Goal: Check status: Check status

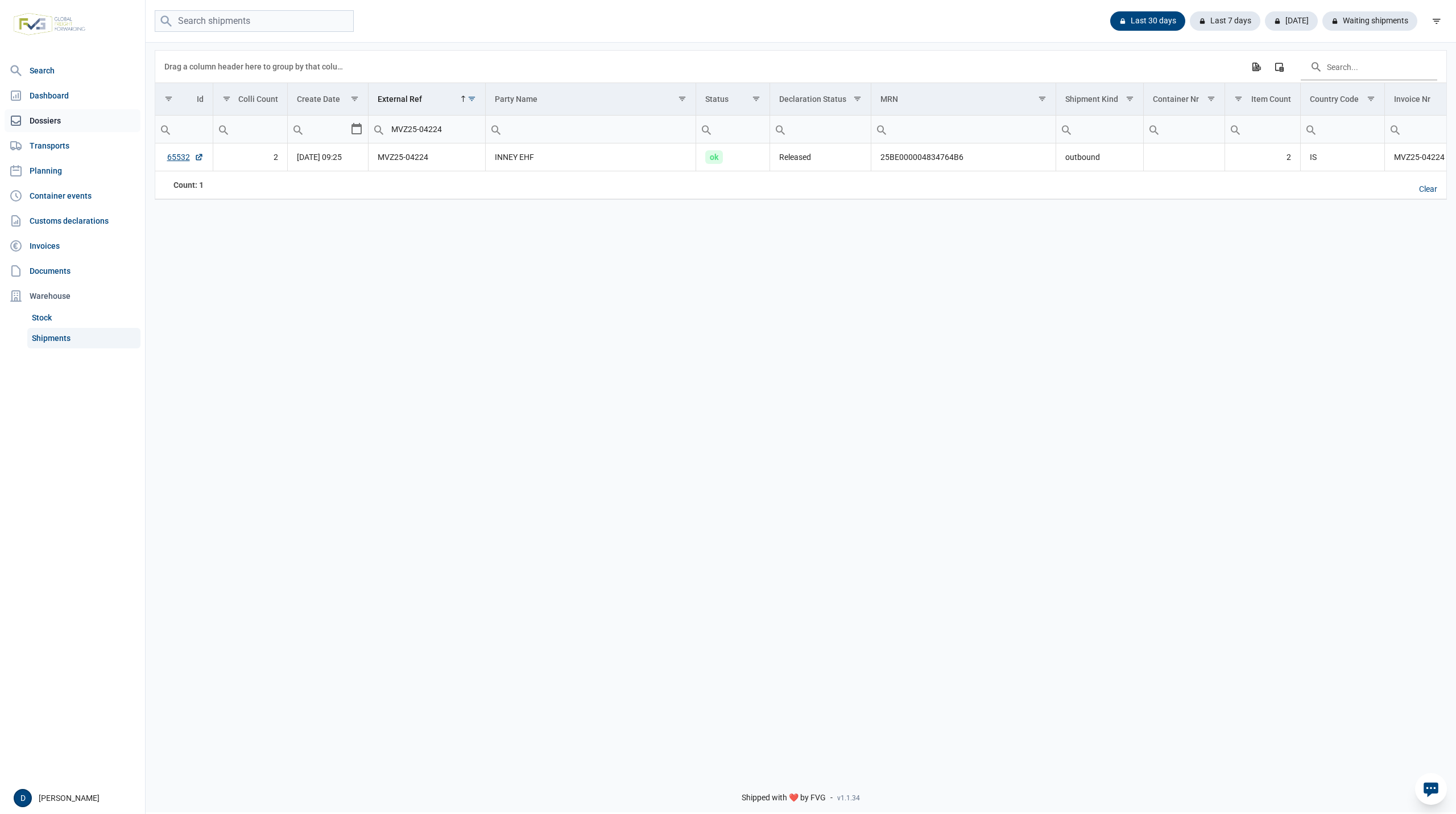
click at [47, 120] on link "Dossiers" at bounding box center [72, 121] width 136 height 23
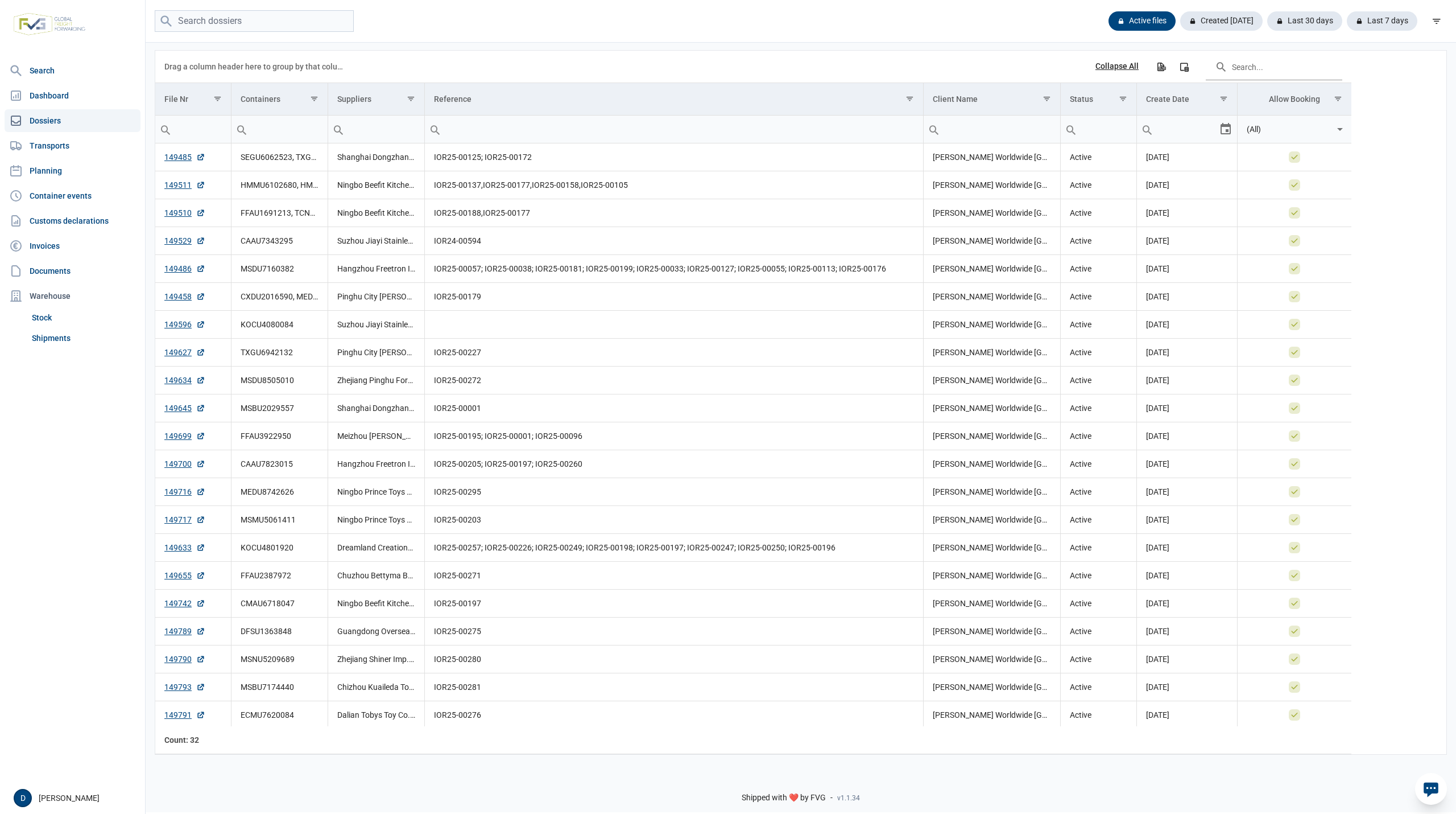
click at [278, 130] on input "Filter cell" at bounding box center [280, 128] width 97 height 27
paste input "FFAU2387972"
type input "FFAU2387972"
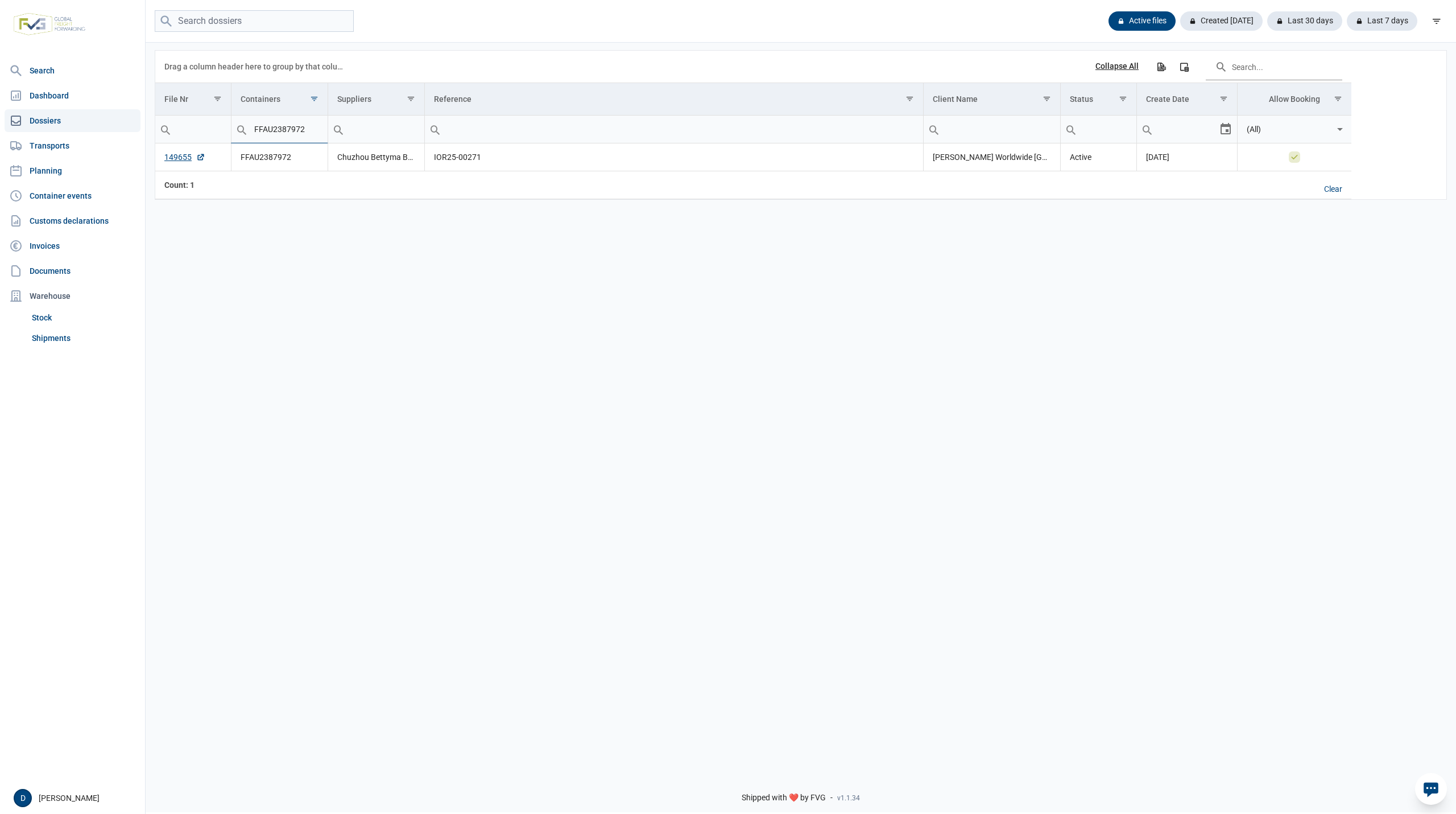
drag, startPoint x: 308, startPoint y: 130, endPoint x: 202, endPoint y: 140, distance: 106.5
click at [203, 140] on tr "FFAU2387972 Contains Does not contain Starts with Ends with Equals Does not equ…" at bounding box center [753, 129] width 1196 height 28
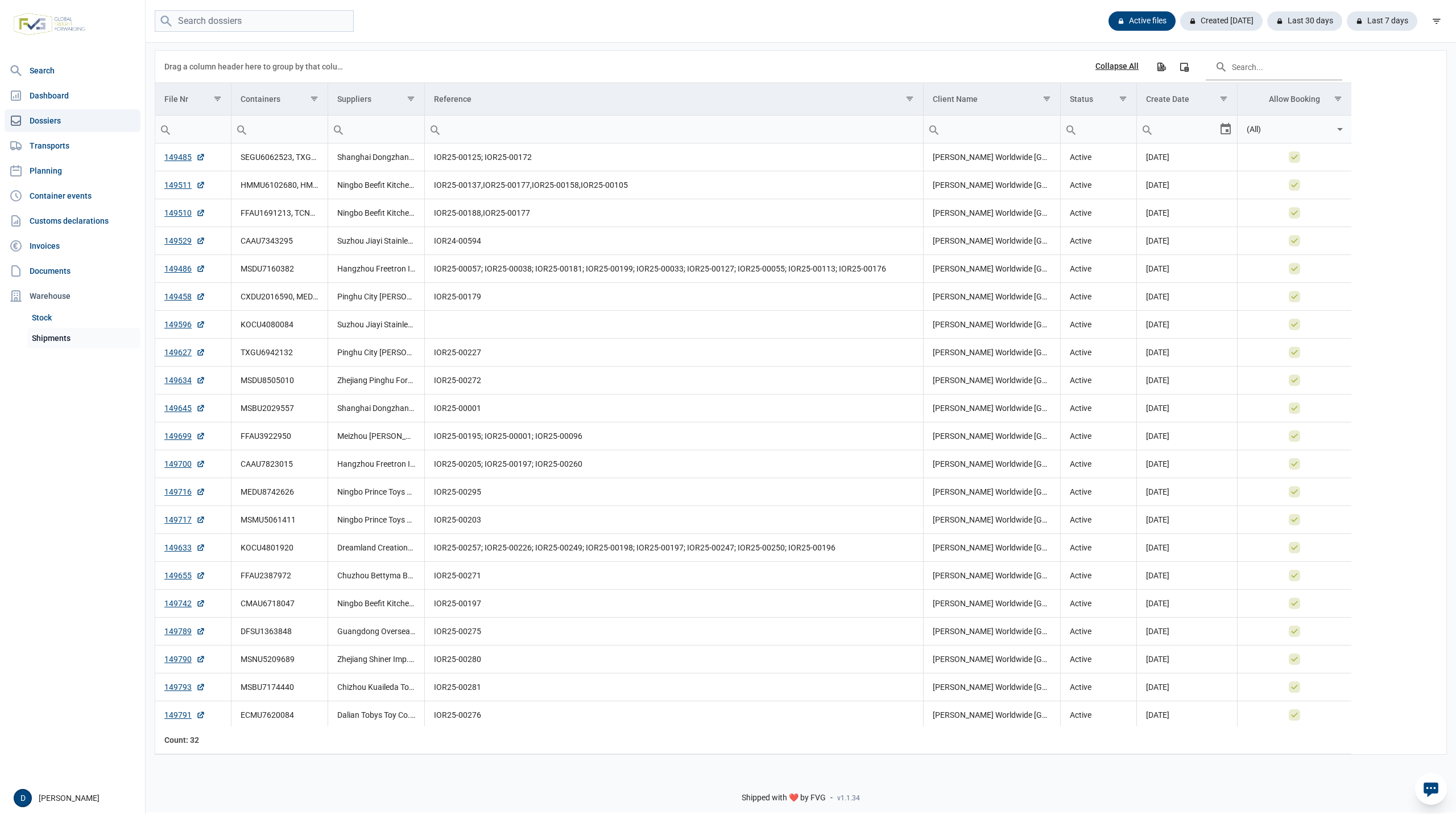
click at [55, 338] on link "Shipments" at bounding box center [84, 338] width 113 height 20
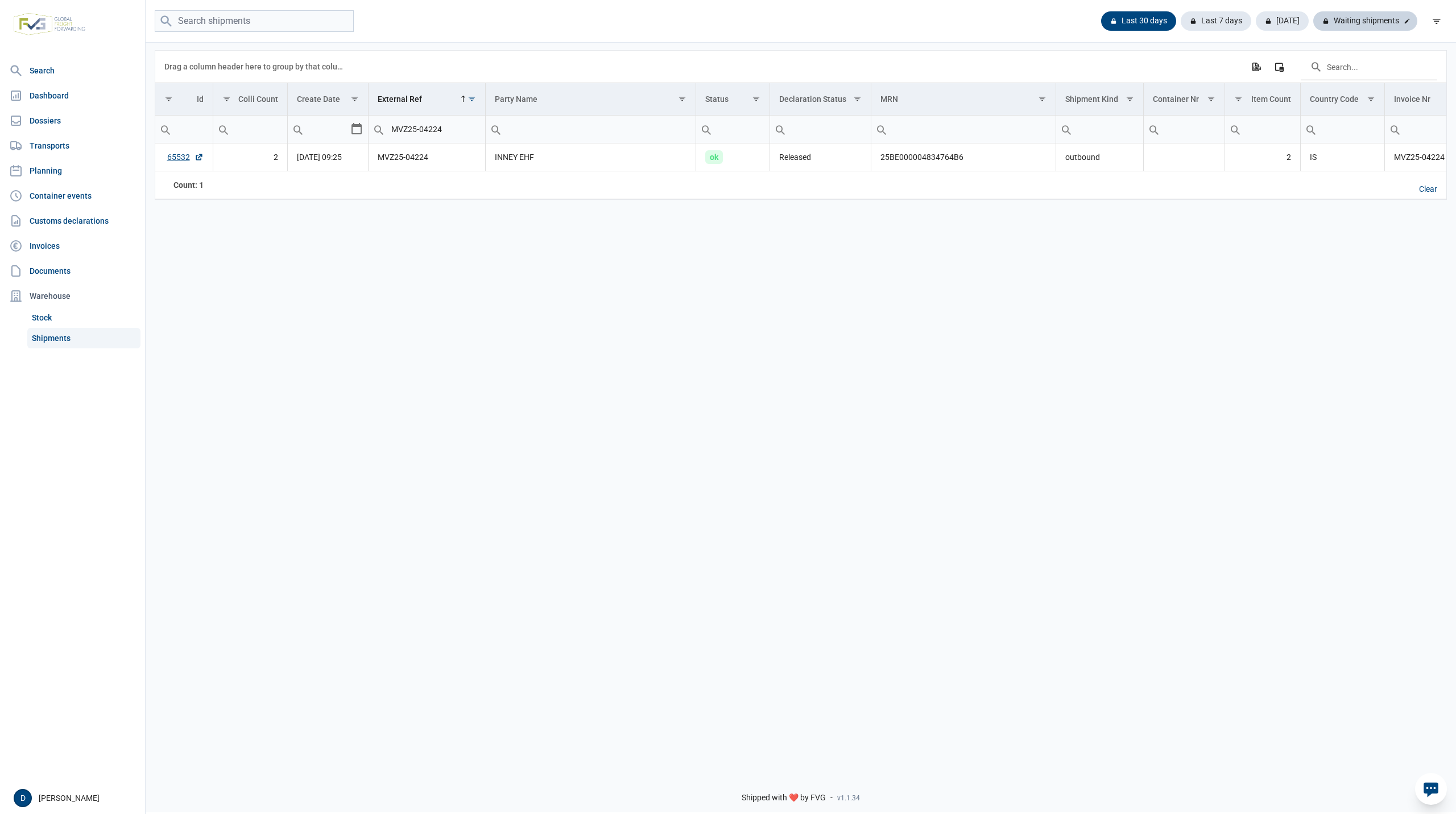
click at [1358, 15] on div "Waiting shipments" at bounding box center [1366, 20] width 104 height 19
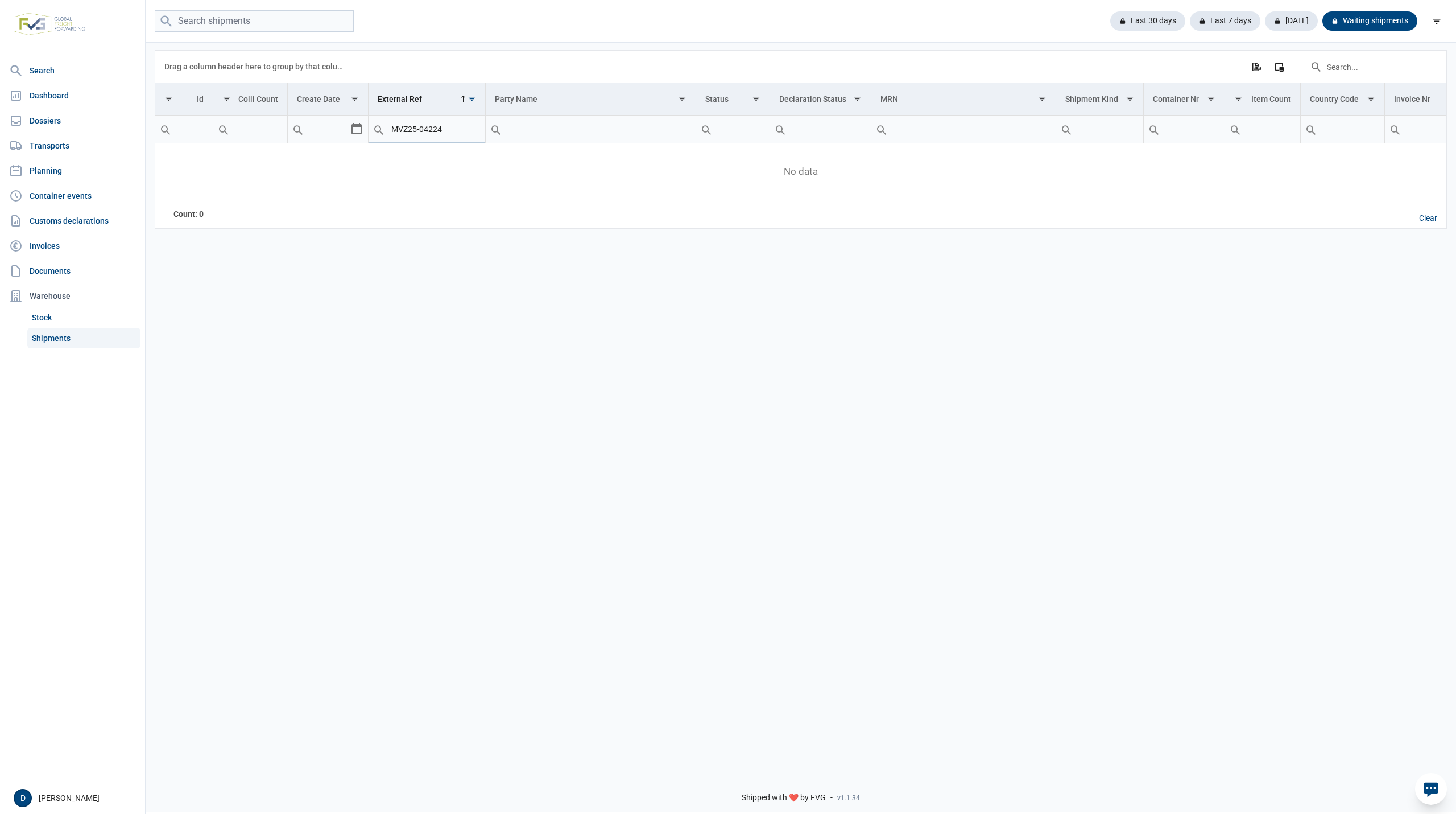
drag, startPoint x: 457, startPoint y: 128, endPoint x: 378, endPoint y: 137, distance: 79.5
click at [379, 137] on div "MVZ25-04224" at bounding box center [426, 128] width 116 height 27
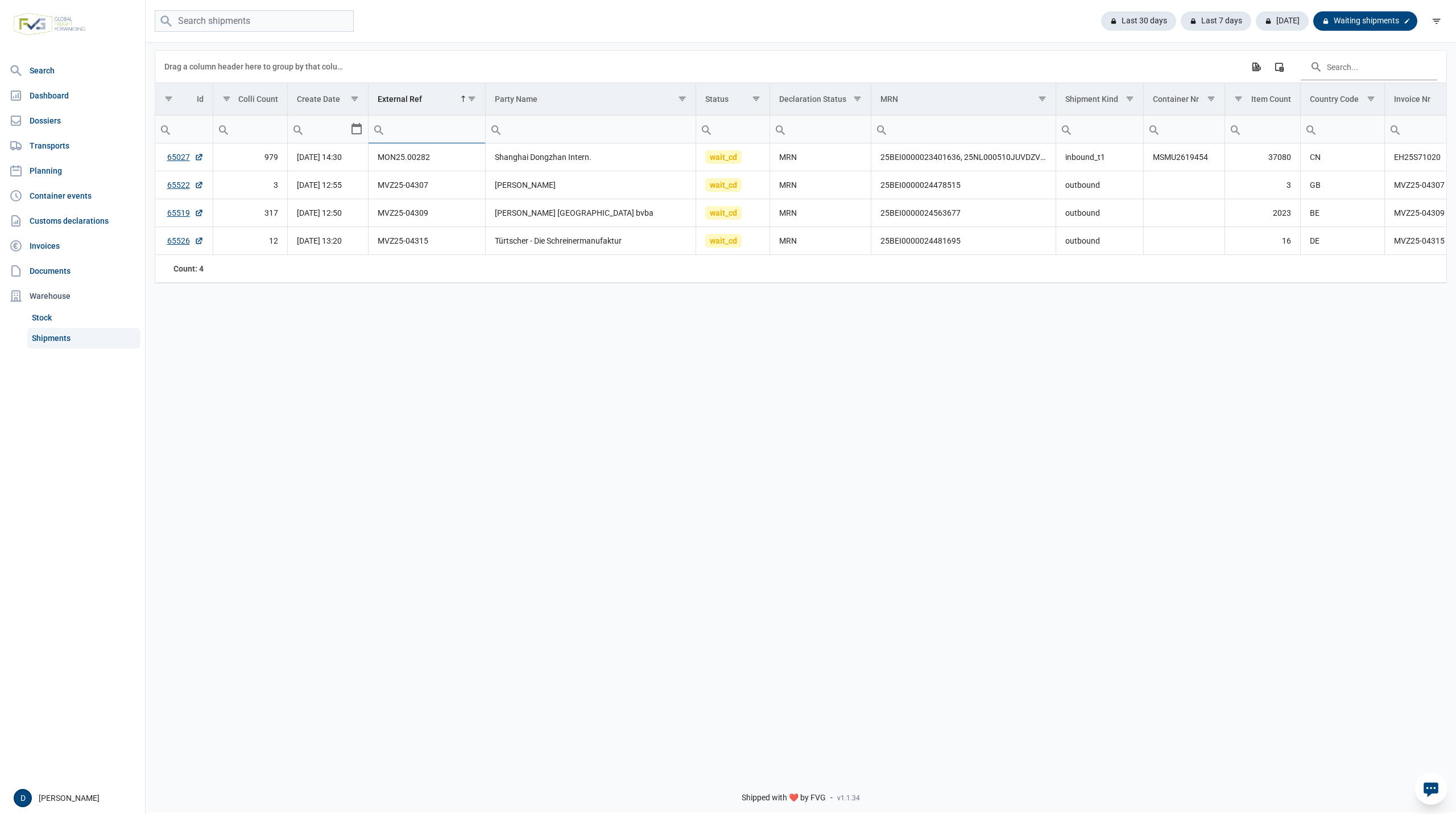
click at [1375, 21] on div "Waiting shipments" at bounding box center [1366, 20] width 104 height 19
click at [173, 186] on link "65522" at bounding box center [185, 185] width 36 height 11
click at [171, 185] on link "65522" at bounding box center [185, 185] width 36 height 11
drag, startPoint x: 881, startPoint y: 216, endPoint x: 970, endPoint y: 220, distance: 89.1
click at [970, 220] on td "25BEI0000024563677" at bounding box center [963, 213] width 185 height 28
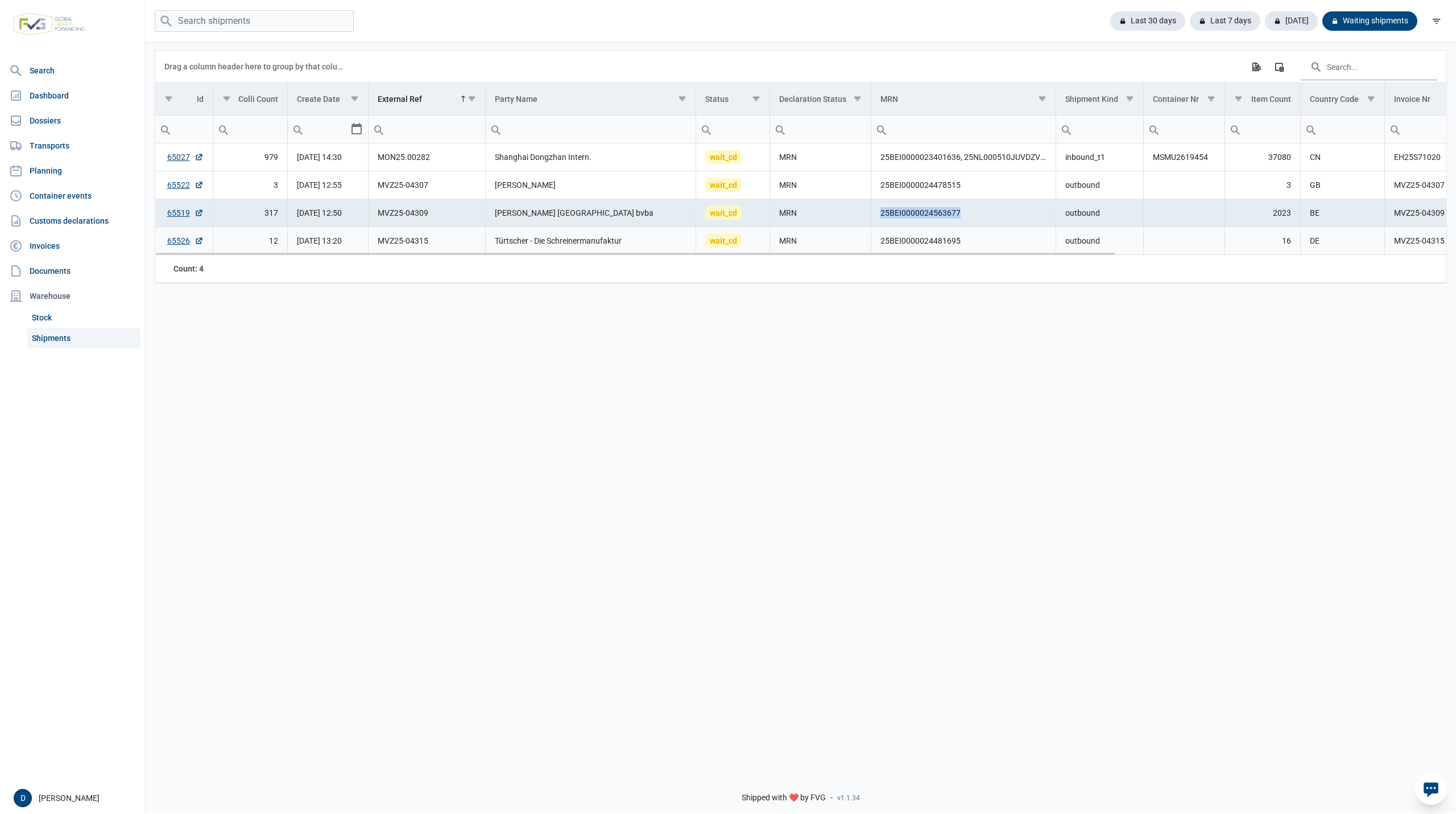
copy td "25BEI0000024563677"
click at [945, 244] on td "25BEI0000024481695" at bounding box center [963, 241] width 185 height 28
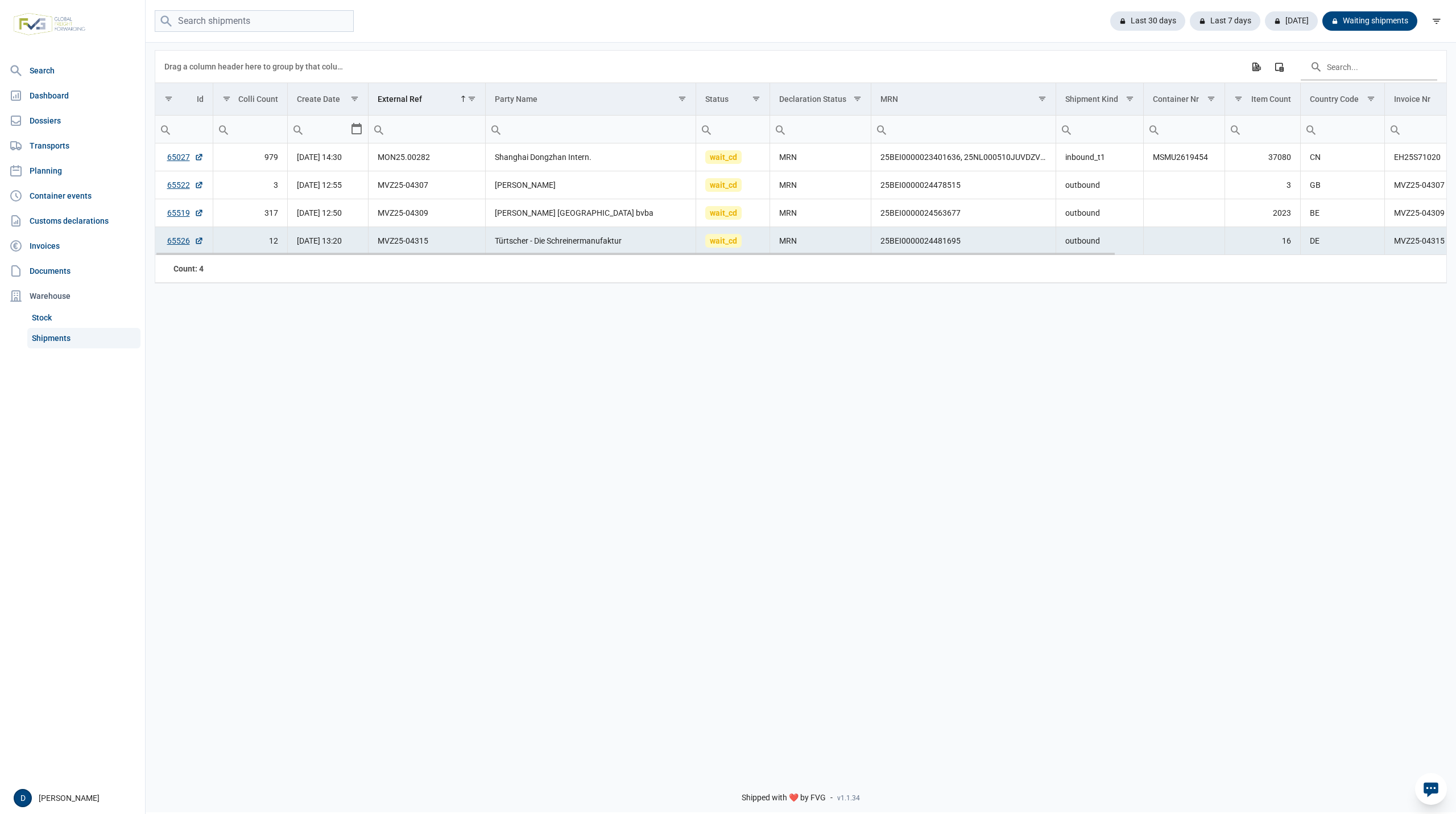
click at [896, 246] on td "25BEI0000024481695" at bounding box center [963, 241] width 185 height 28
click at [879, 247] on td "25BEI0000024481695" at bounding box center [963, 241] width 185 height 28
click at [880, 246] on td "25BEI0000024481695" at bounding box center [963, 241] width 185 height 28
copy td "25BEI0000024481695"
click at [1190, 19] on div "Last 30 days" at bounding box center [1225, 20] width 71 height 19
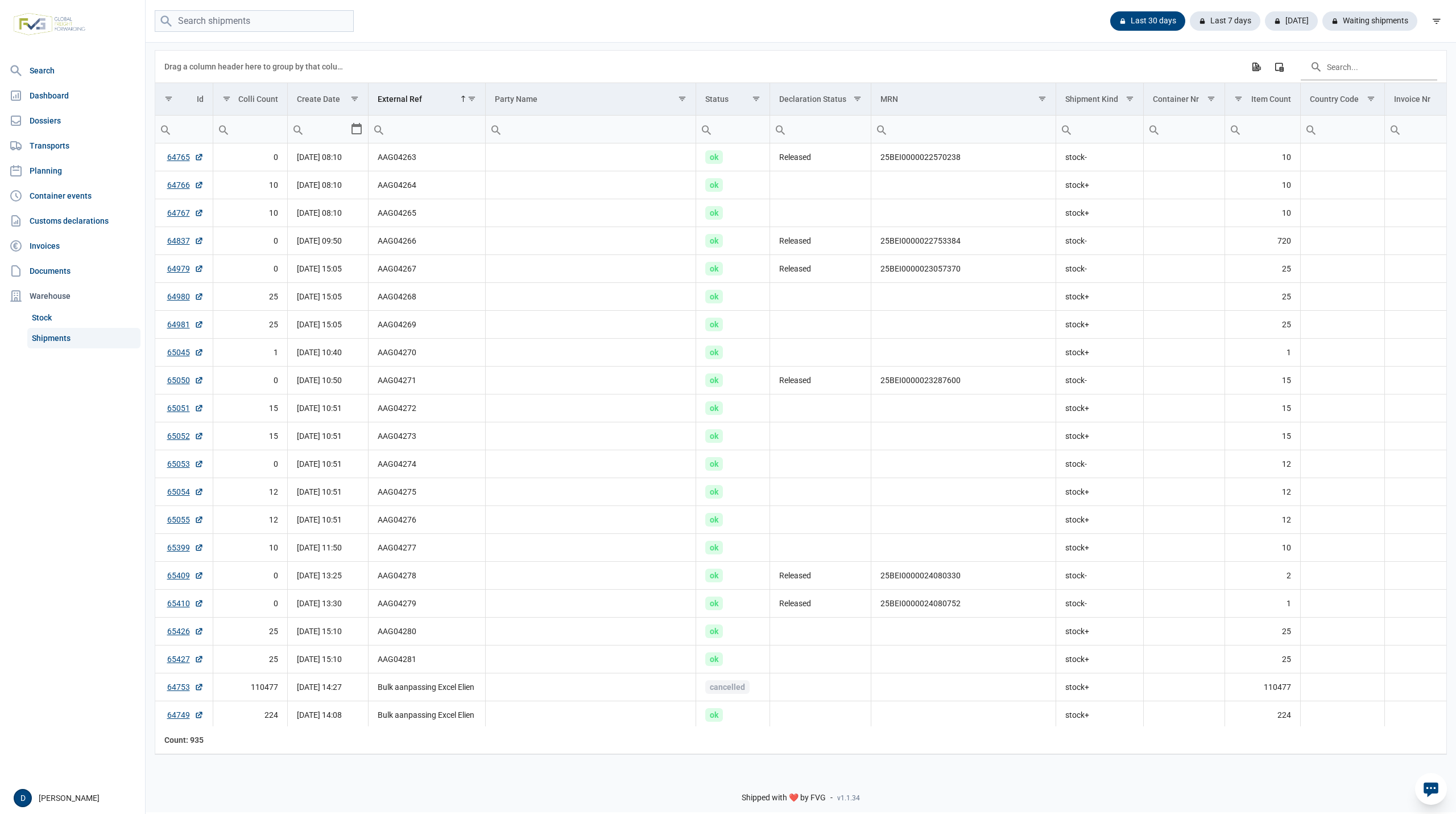
click at [554, 132] on input "Filter cell" at bounding box center [591, 128] width 211 height 27
type input "caple"
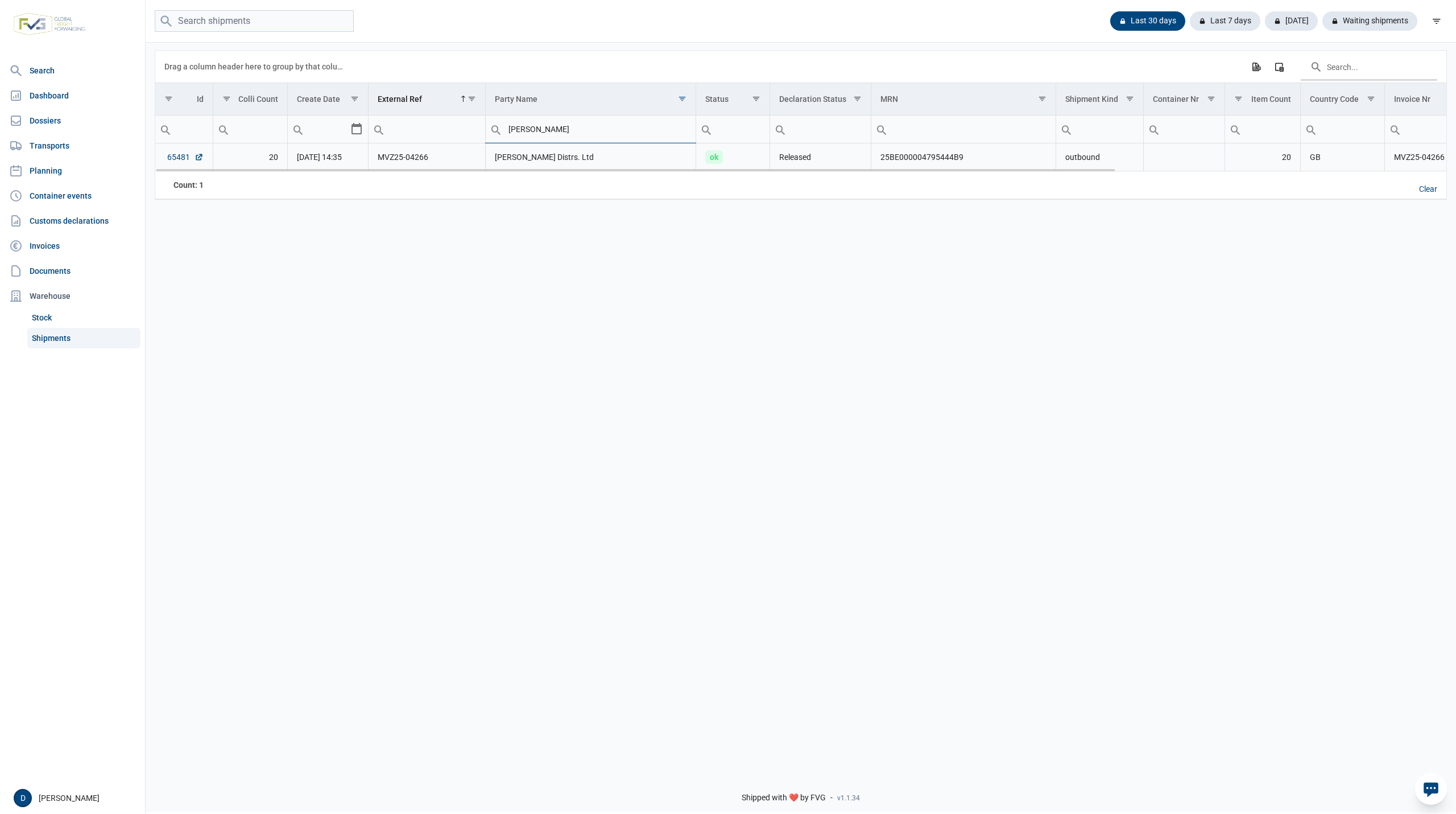
click at [180, 157] on link "65481" at bounding box center [185, 157] width 36 height 11
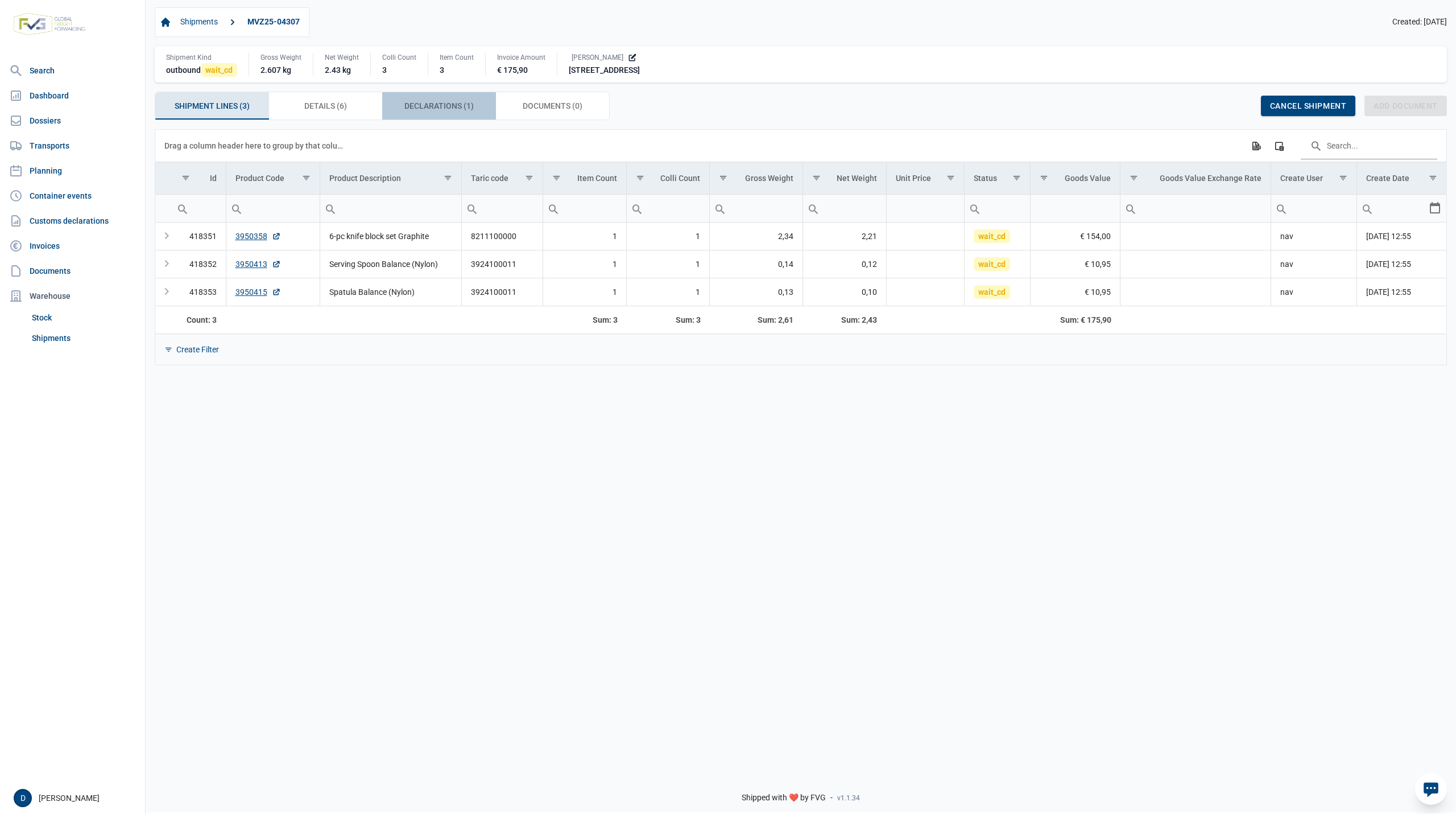
click at [445, 107] on span "Declarations (1) Declarations (1)" at bounding box center [439, 106] width 70 height 14
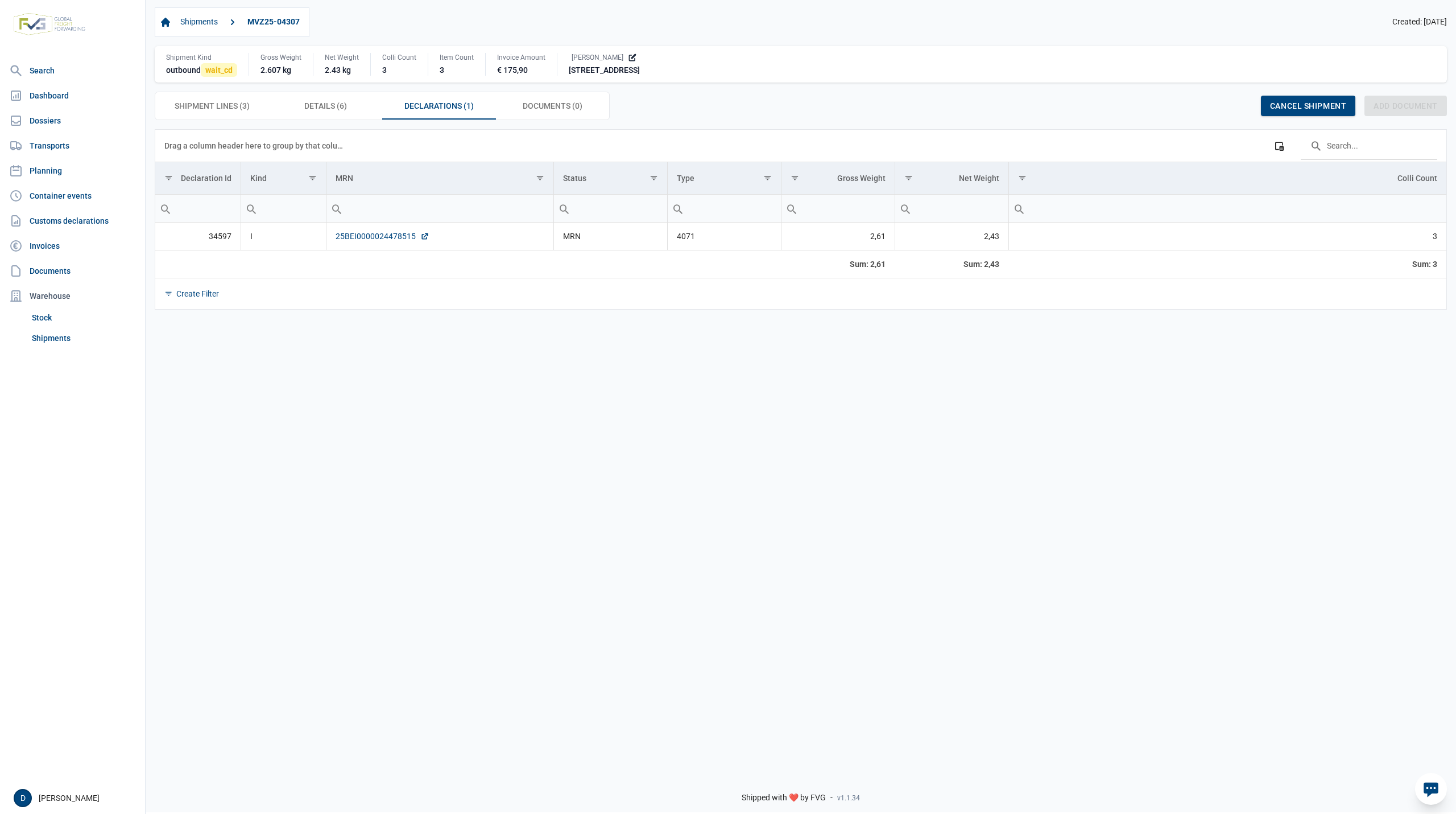
click at [354, 237] on link "25BEI0000024478515" at bounding box center [382, 236] width 94 height 11
click at [220, 74] on span "wait_cd" at bounding box center [218, 70] width 36 height 14
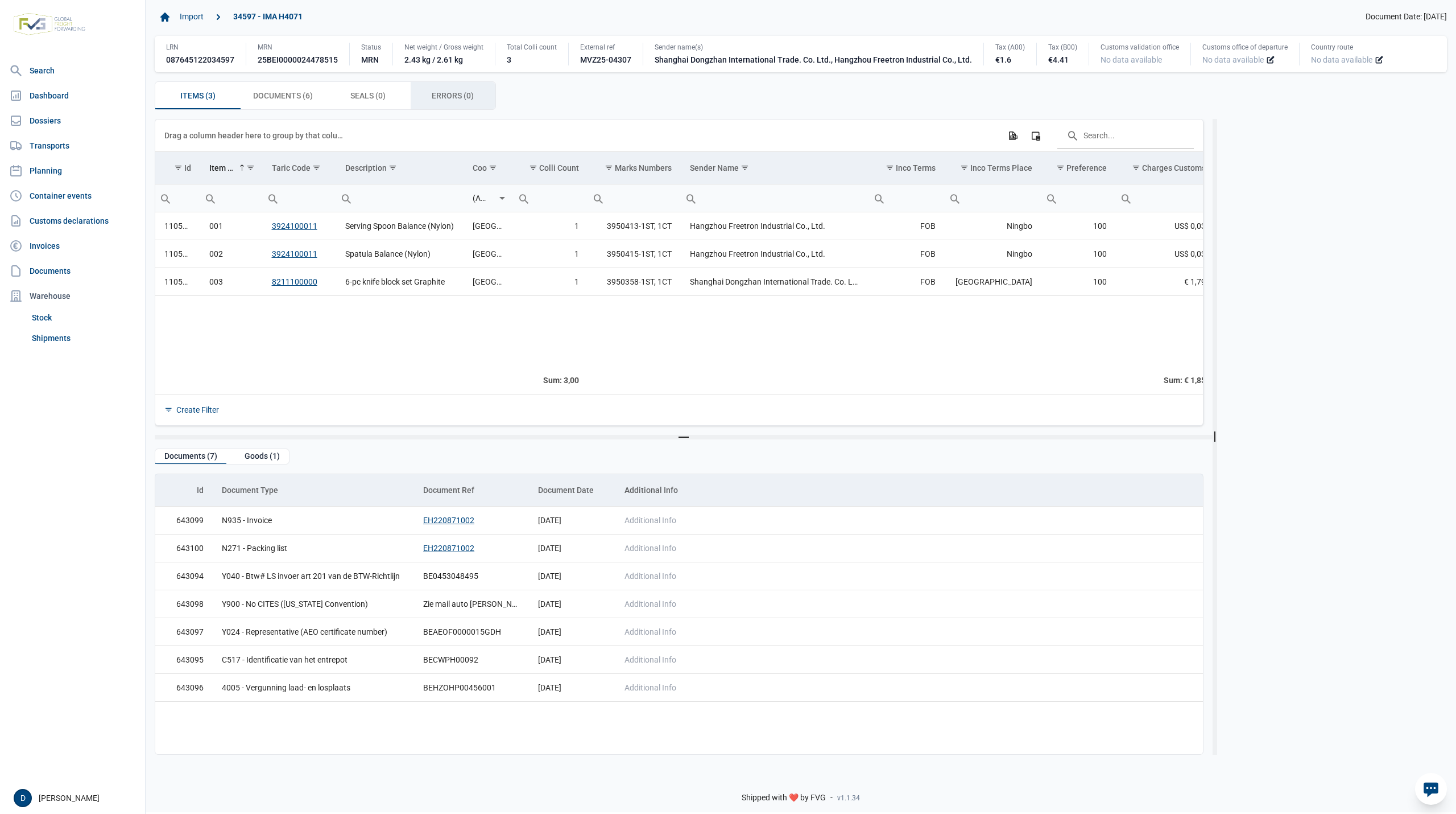
click at [439, 96] on span "Errors (0) Errors (0)" at bounding box center [452, 96] width 42 height 14
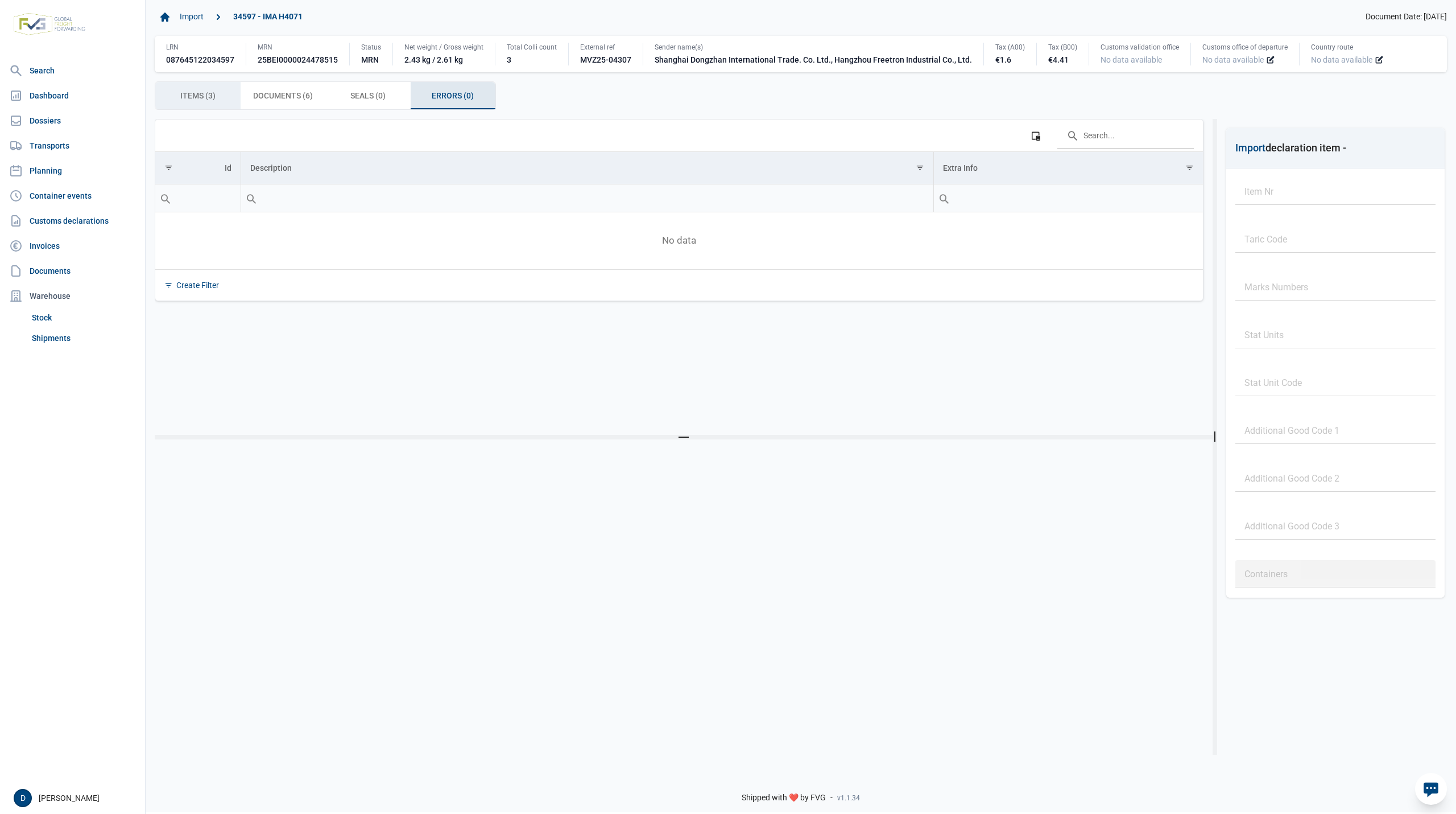
click at [215, 96] on span "Items (3) Items (3)" at bounding box center [198, 96] width 35 height 14
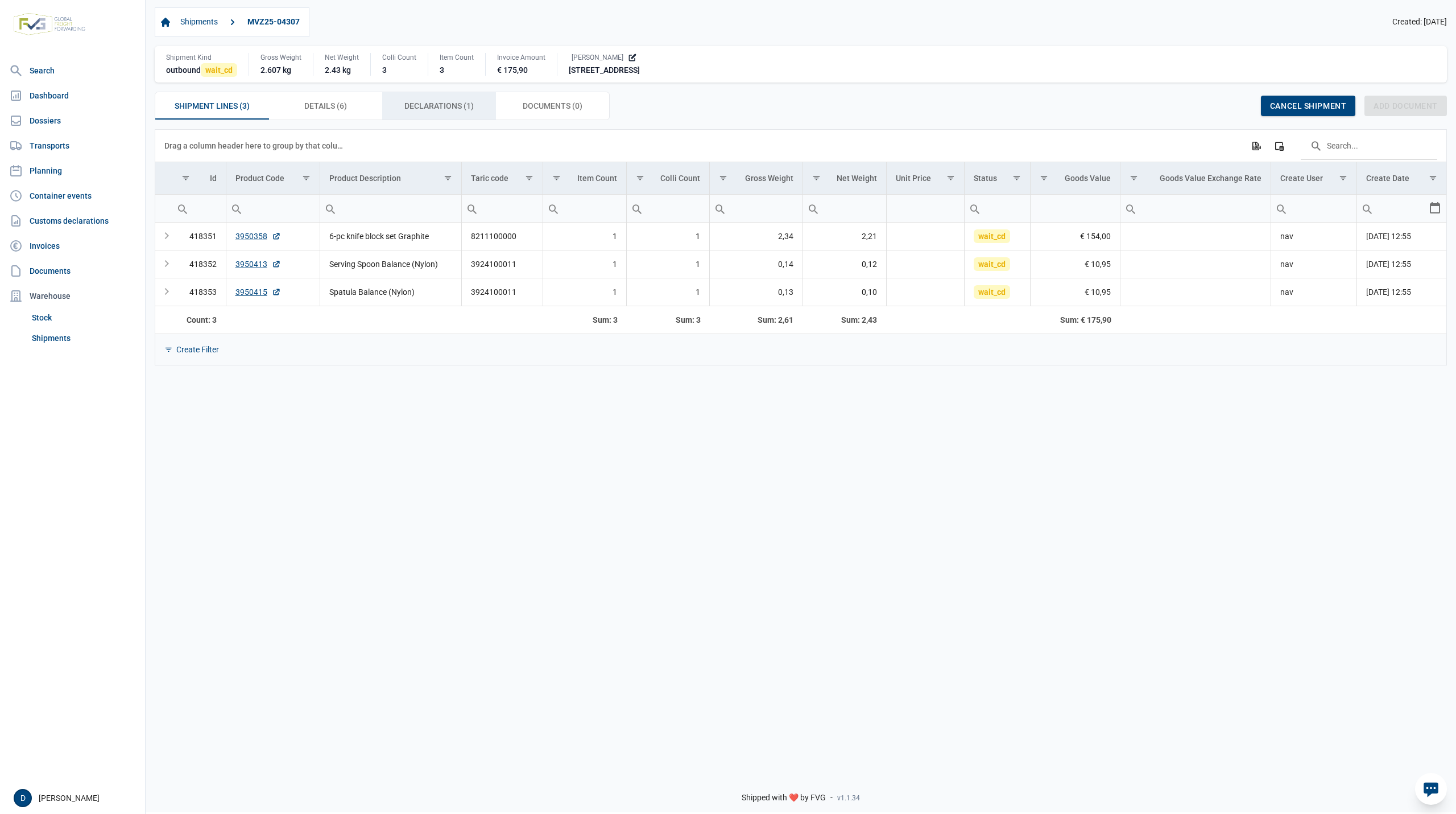
click at [432, 105] on span "Declarations (1) Declarations (1)" at bounding box center [439, 106] width 70 height 14
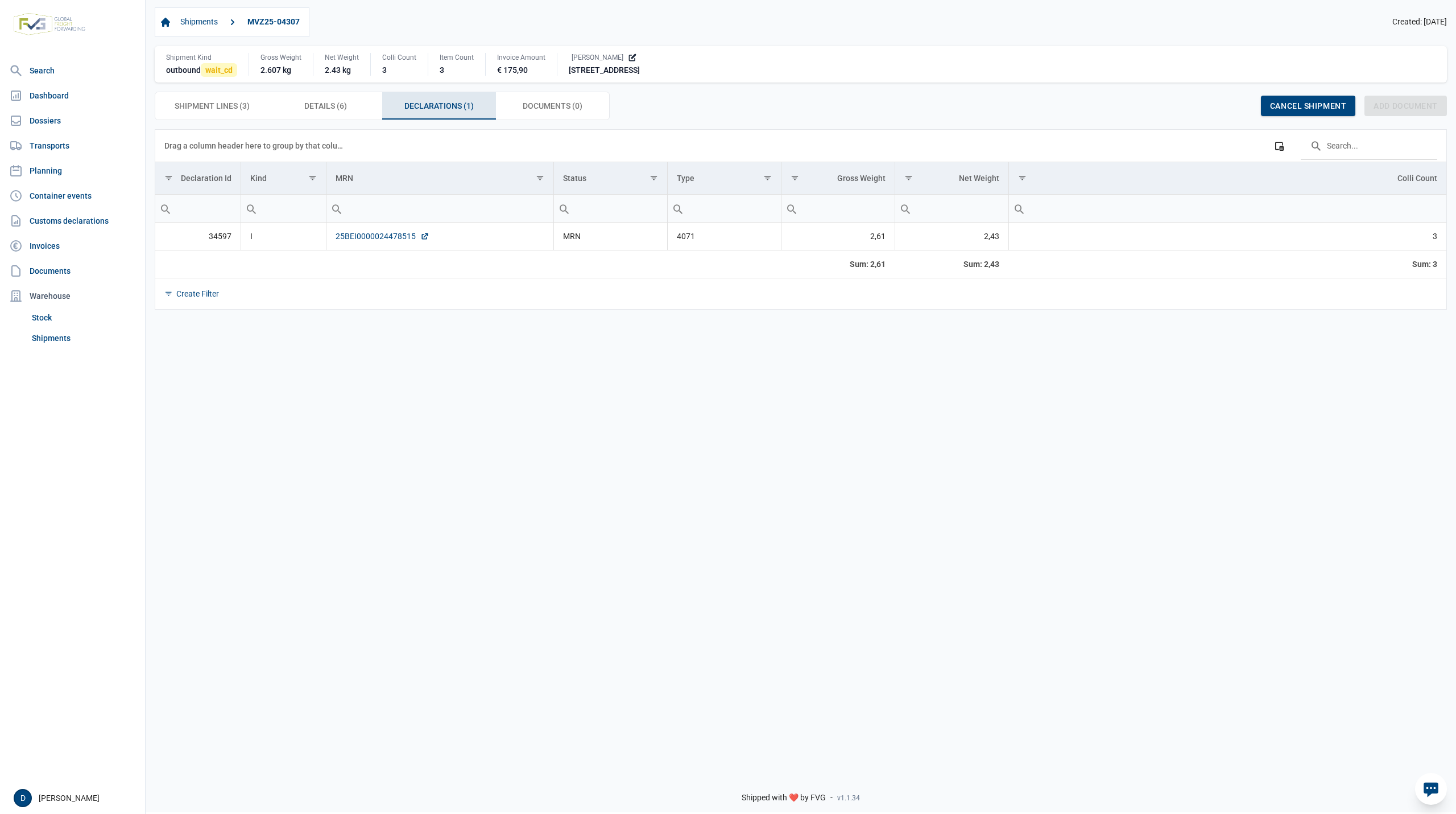
click at [355, 238] on link "25BEI0000024478515" at bounding box center [382, 236] width 94 height 11
click at [358, 241] on link "25BEI0000024478515" at bounding box center [382, 236] width 94 height 11
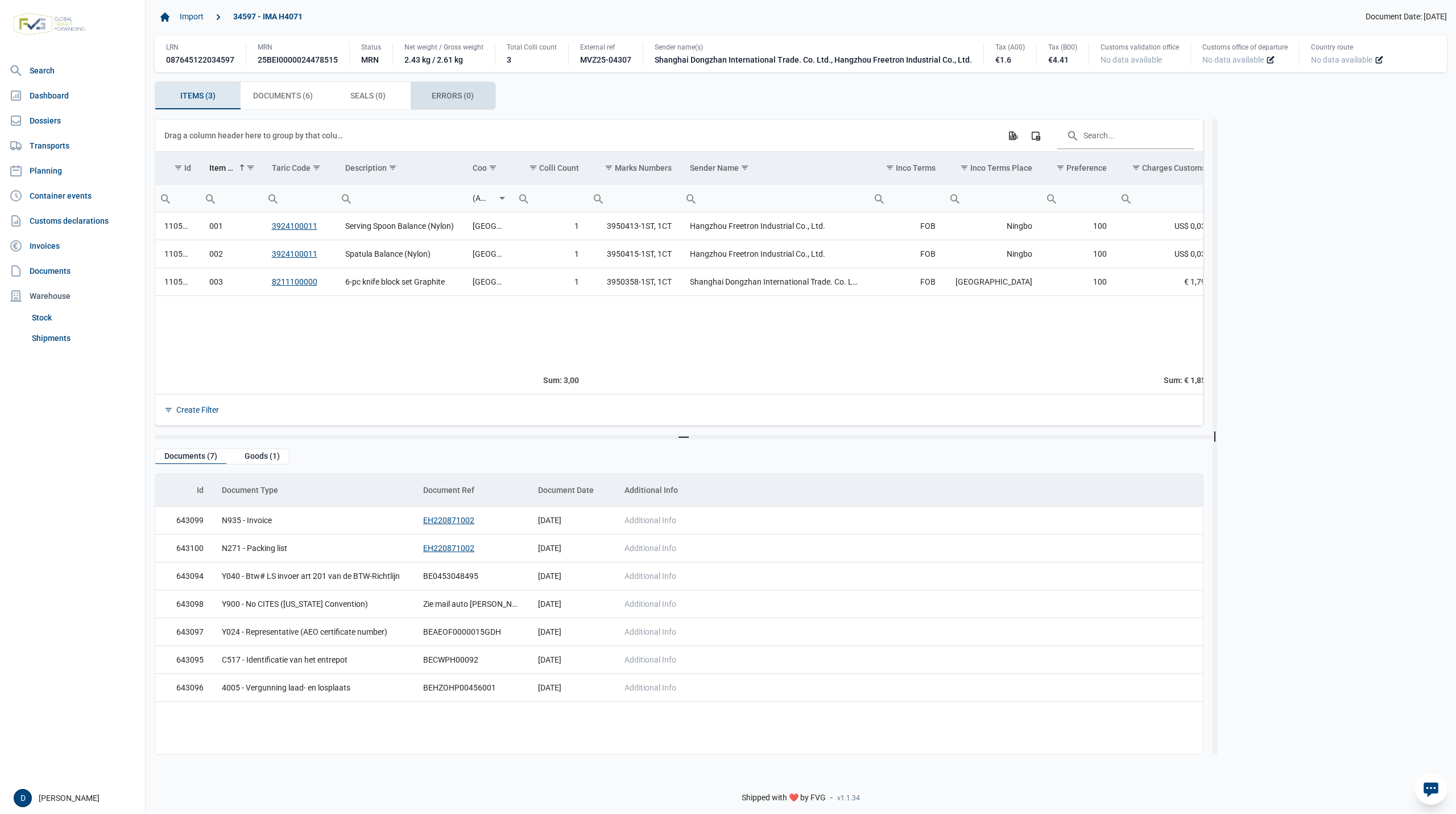
click at [452, 96] on span "Errors (0) Errors (0)" at bounding box center [452, 96] width 42 height 14
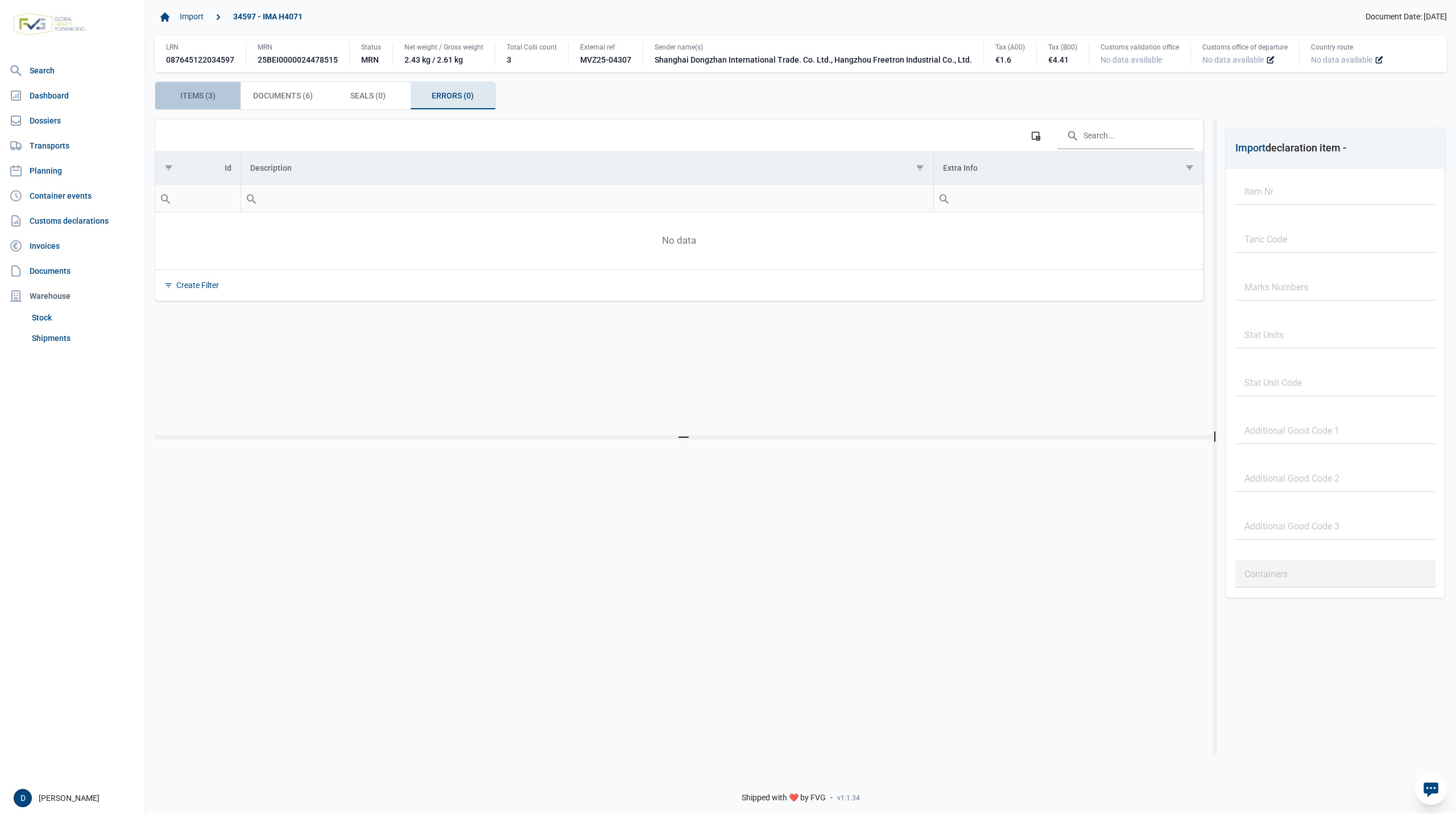
click at [205, 97] on span "Items (3) Items (3)" at bounding box center [198, 96] width 35 height 14
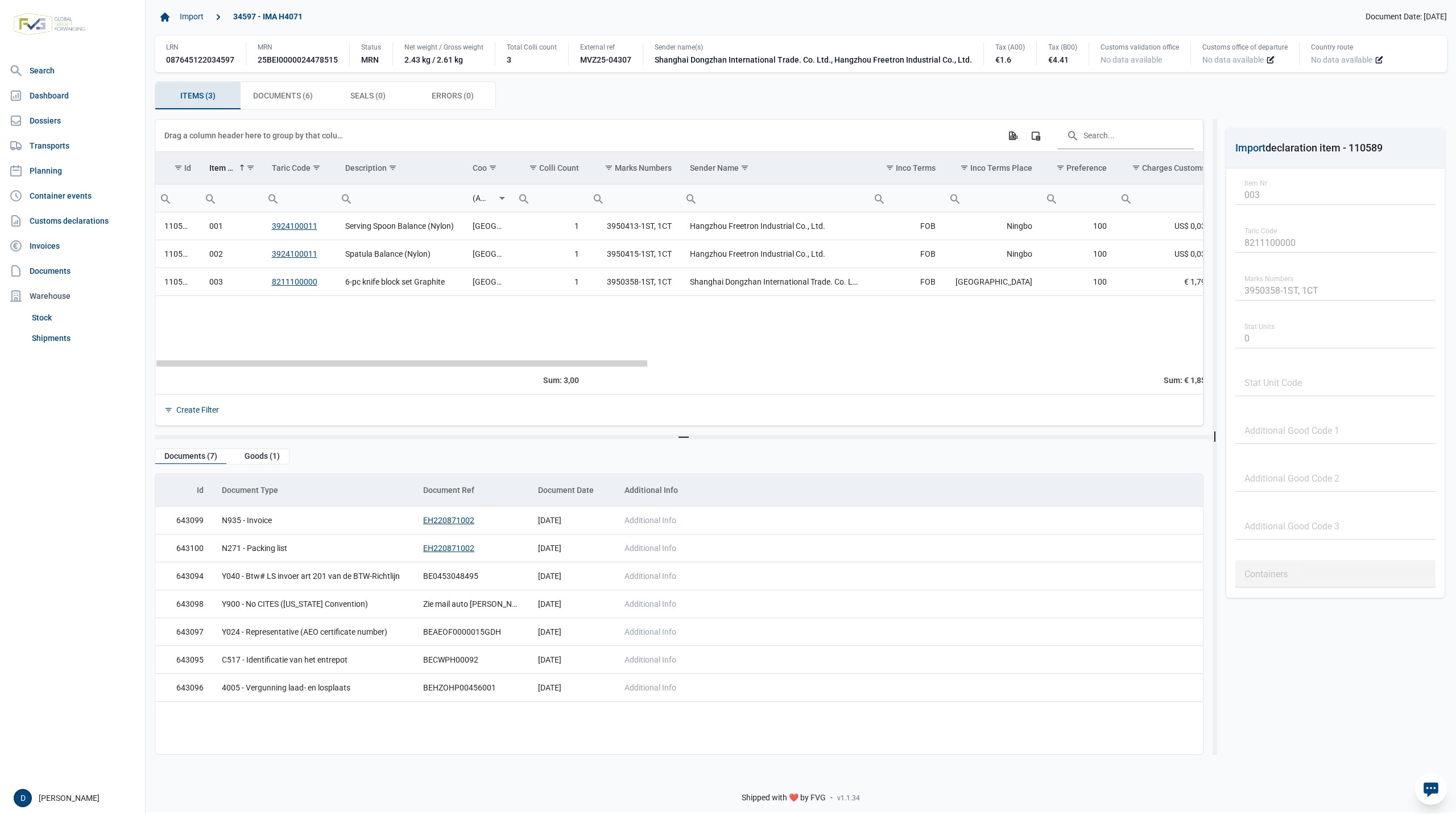
drag, startPoint x: 592, startPoint y: 363, endPoint x: 386, endPoint y: 402, distance: 209.7
click at [386, 402] on body "For evaluation purposes only. Redistribution prohibited. Please register an exi…" at bounding box center [728, 387] width 1456 height 814
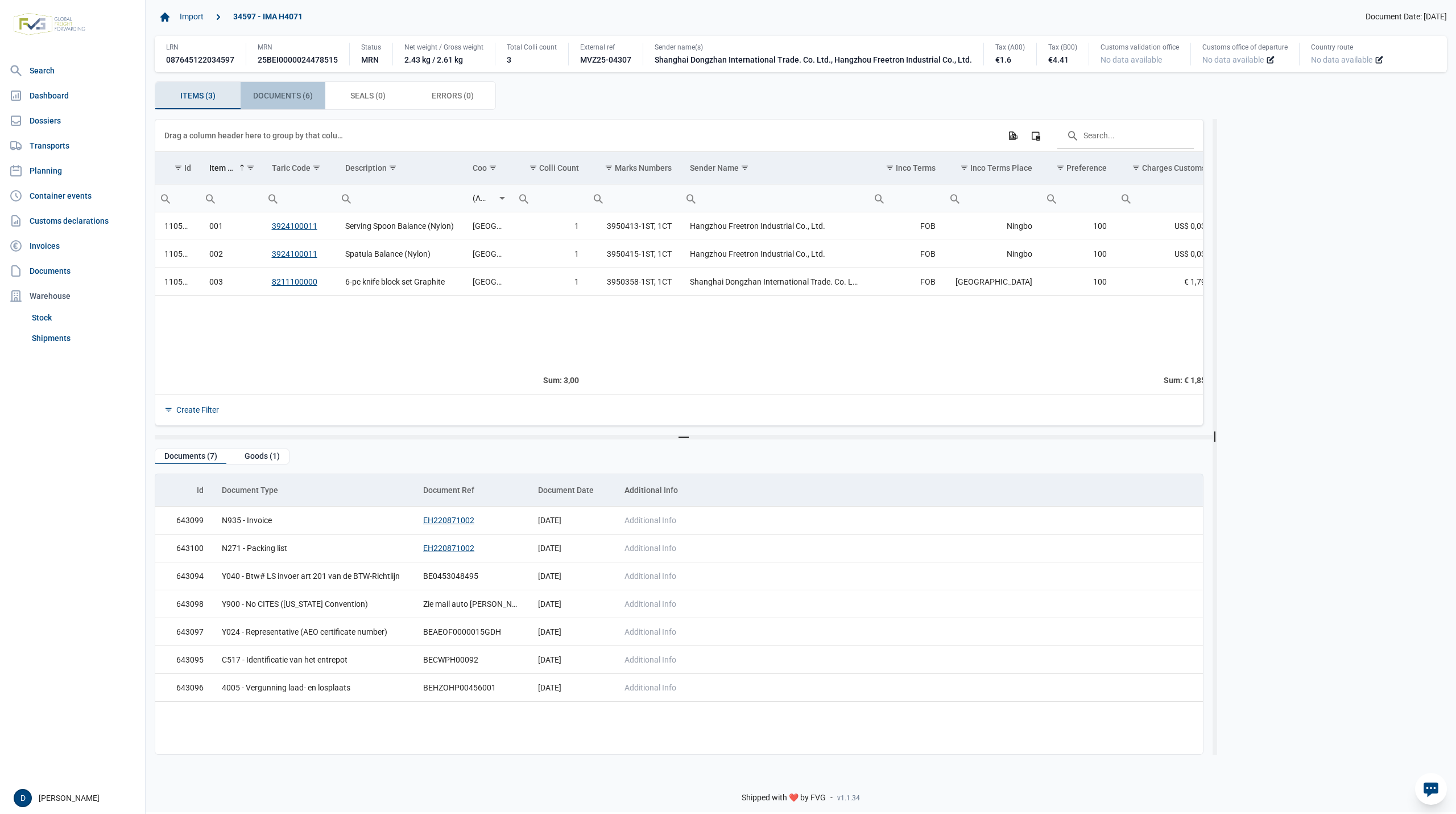
click at [299, 97] on span "Documents (6) Documents (6)" at bounding box center [283, 96] width 59 height 14
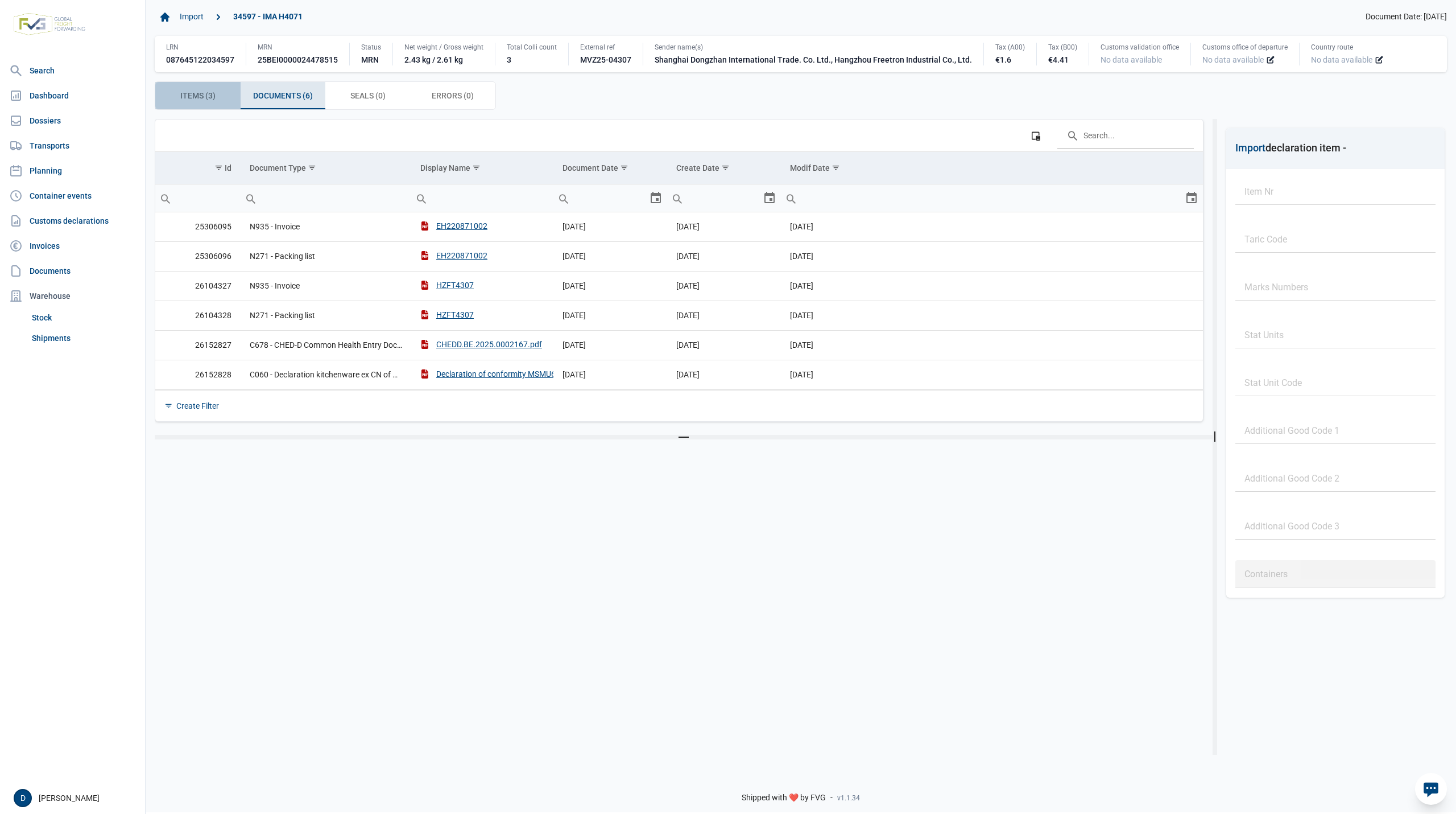
click at [193, 97] on span "Items (3) Items (3)" at bounding box center [198, 96] width 35 height 14
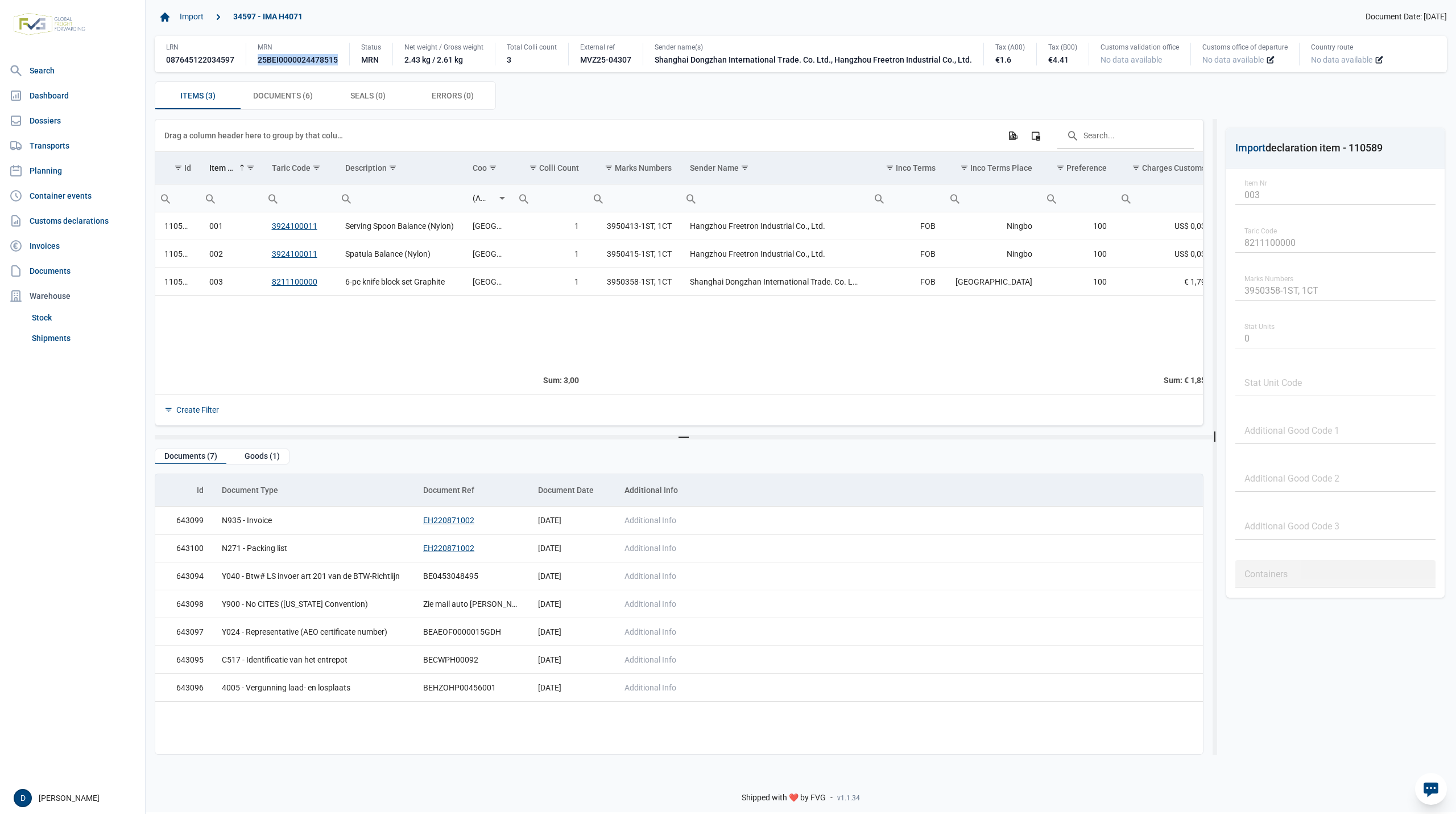
drag, startPoint x: 258, startPoint y: 61, endPoint x: 338, endPoint y: 61, distance: 80.0
click at [338, 61] on div "MRN 25BEI0000024478515" at bounding box center [298, 54] width 104 height 23
copy div "25BEI0000024478515"
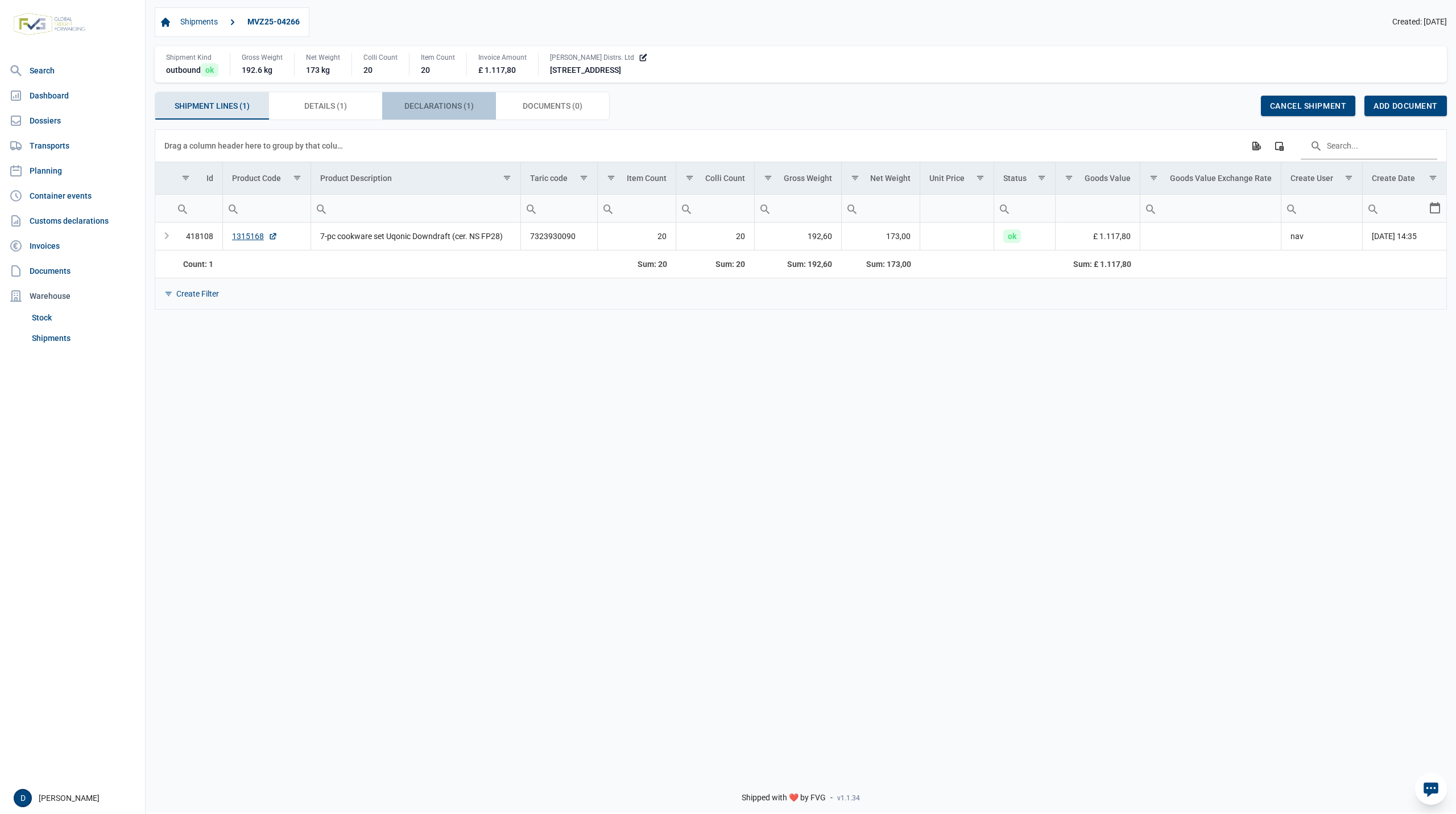
click at [445, 110] on span "Declarations (1) Declarations (1)" at bounding box center [439, 106] width 70 height 14
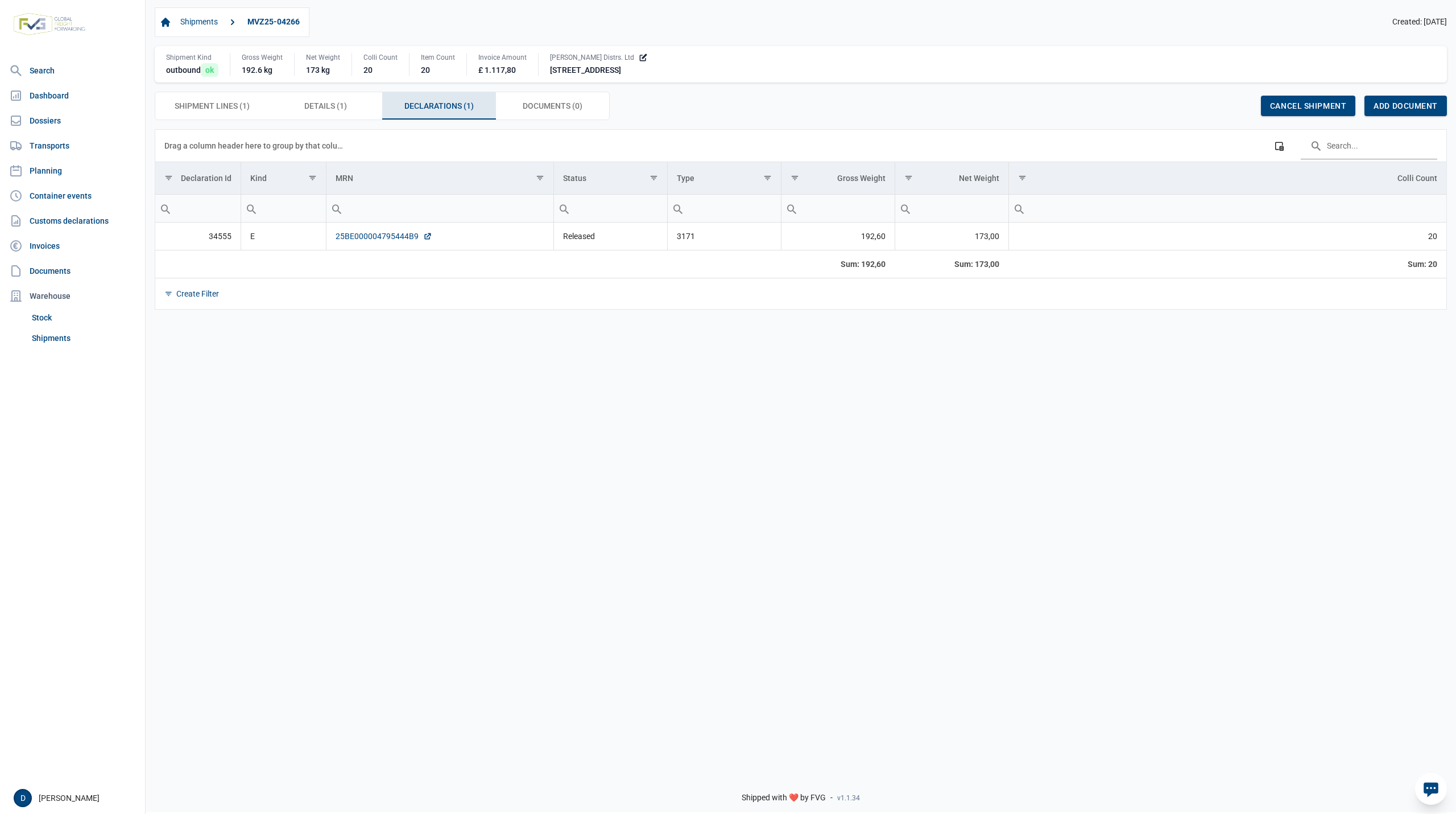
click at [356, 236] on link "25BE000004795444B9" at bounding box center [384, 236] width 97 height 11
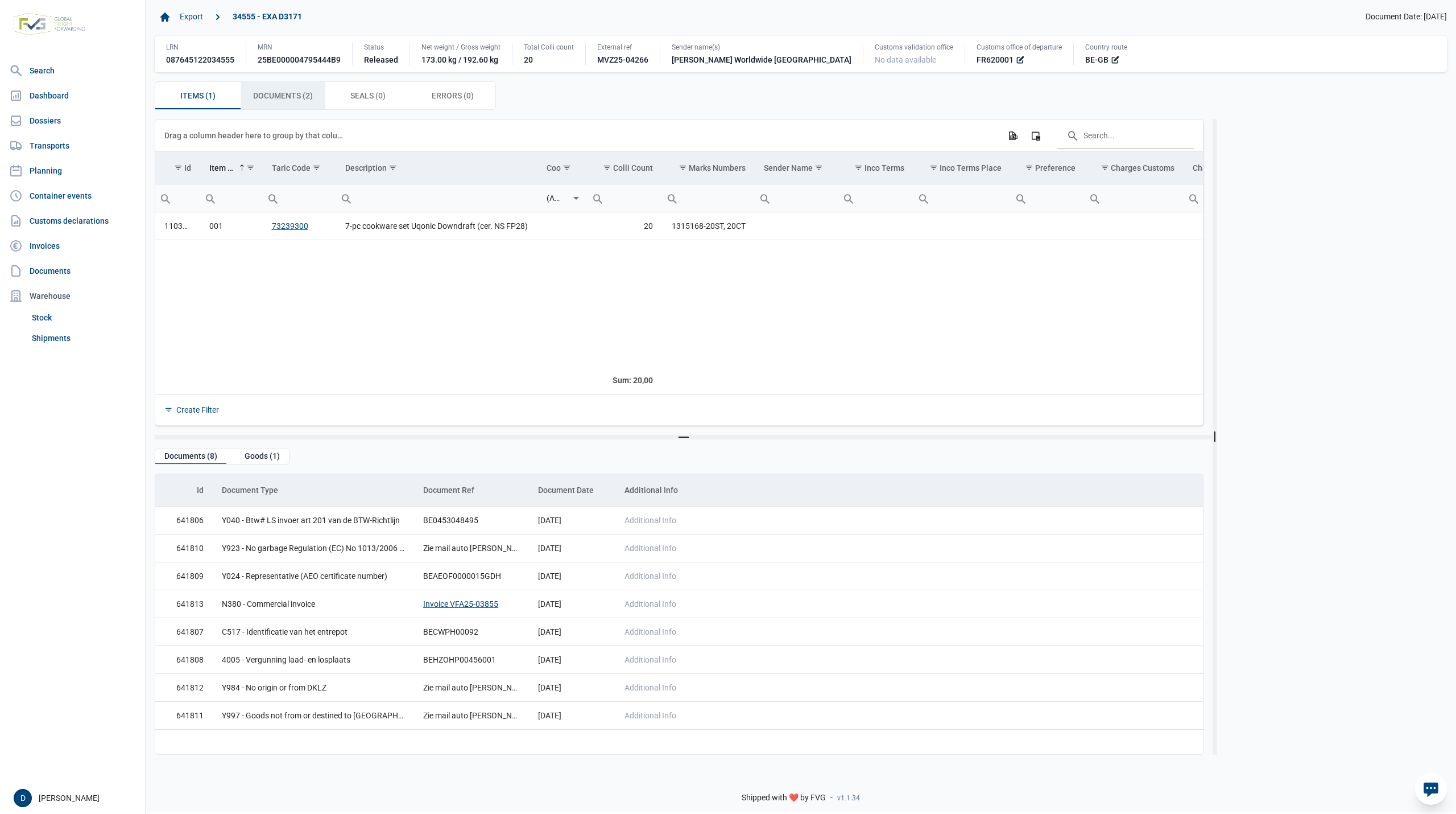
click at [298, 96] on span "Documents (2) Documents (2)" at bounding box center [283, 96] width 59 height 14
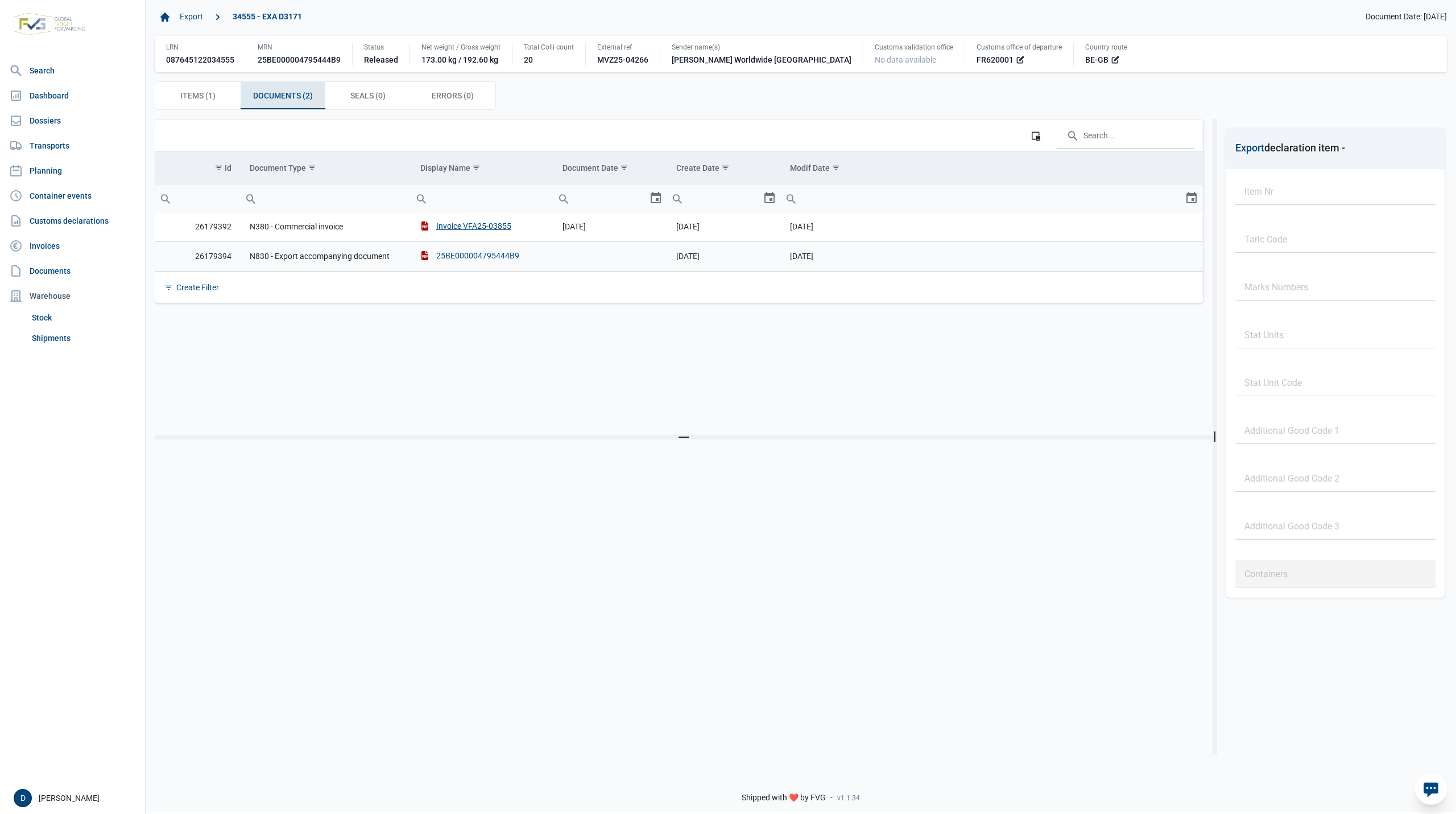
click at [473, 258] on div "25BE000004795444B9" at bounding box center [470, 255] width 99 height 11
